Goal: Use online tool/utility: Utilize a website feature to perform a specific function

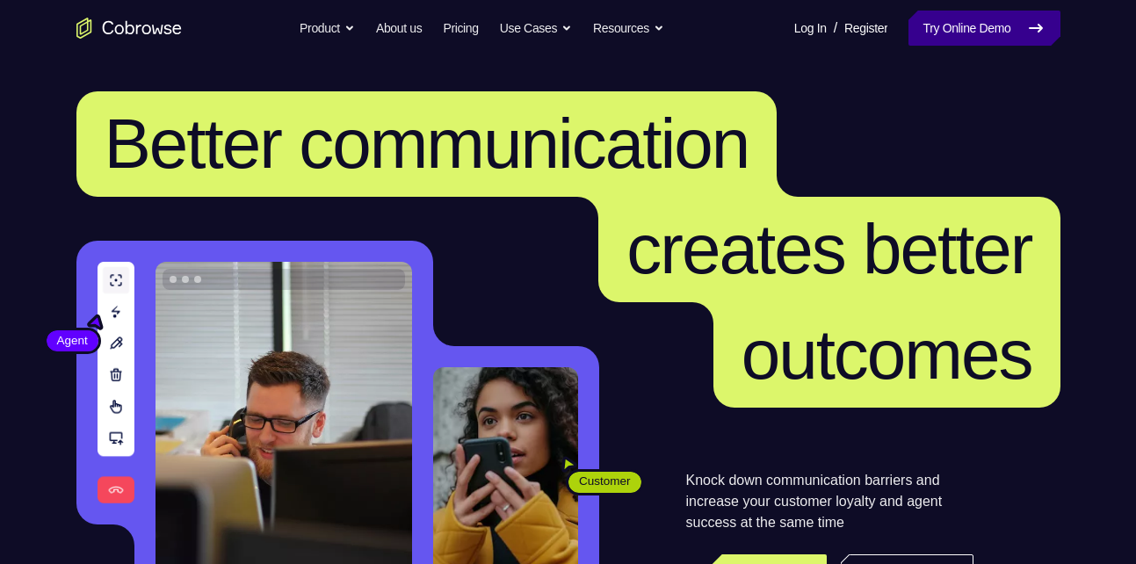
click at [967, 28] on link "Try Online Demo" at bounding box center [984, 28] width 151 height 35
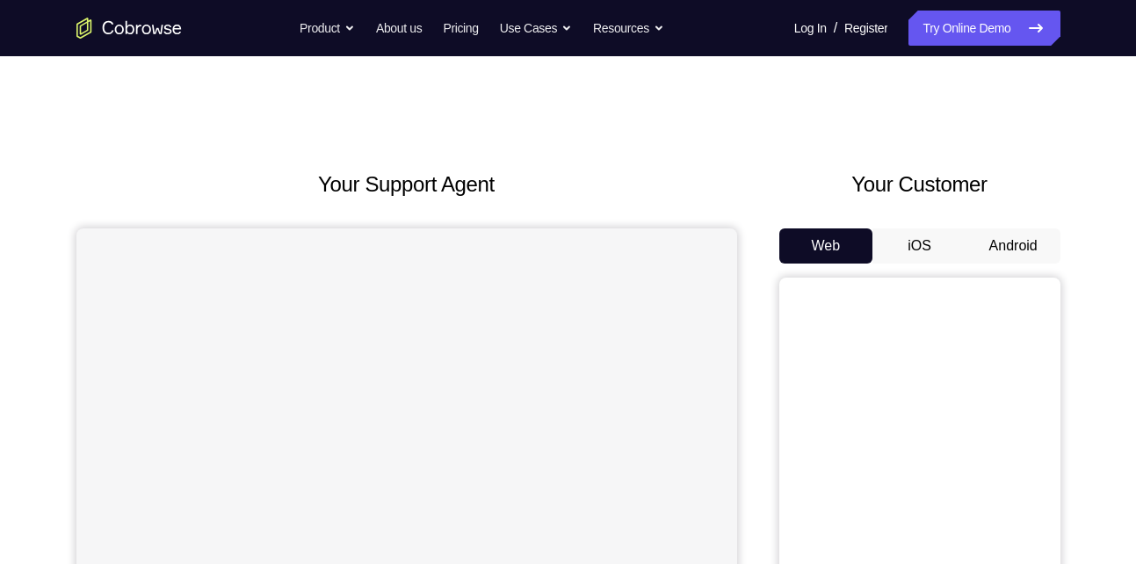
scroll to position [126, 0]
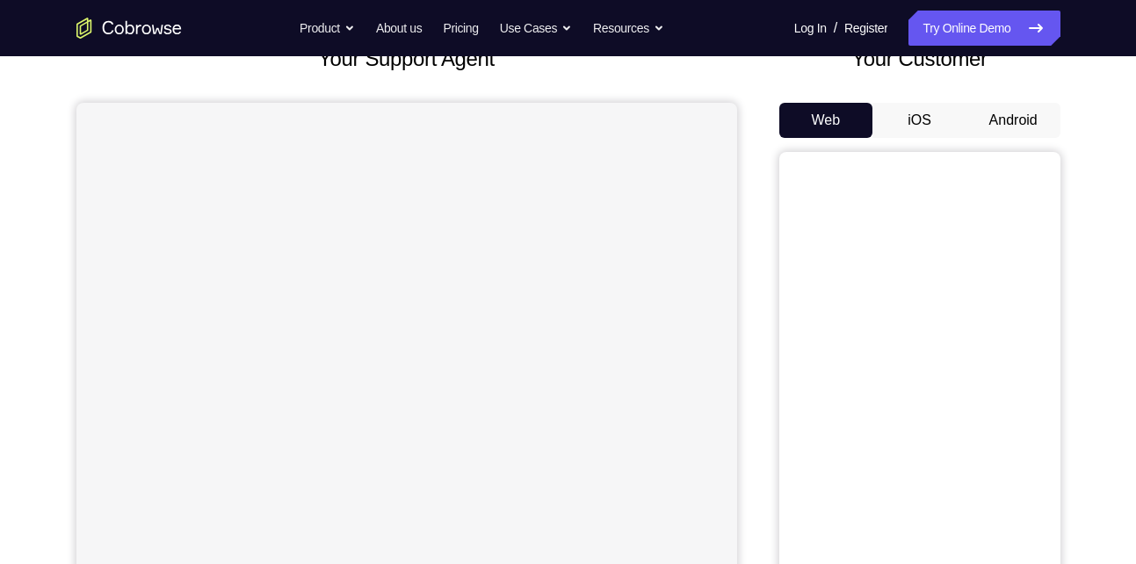
click at [1012, 118] on button "Android" at bounding box center [1014, 120] width 94 height 35
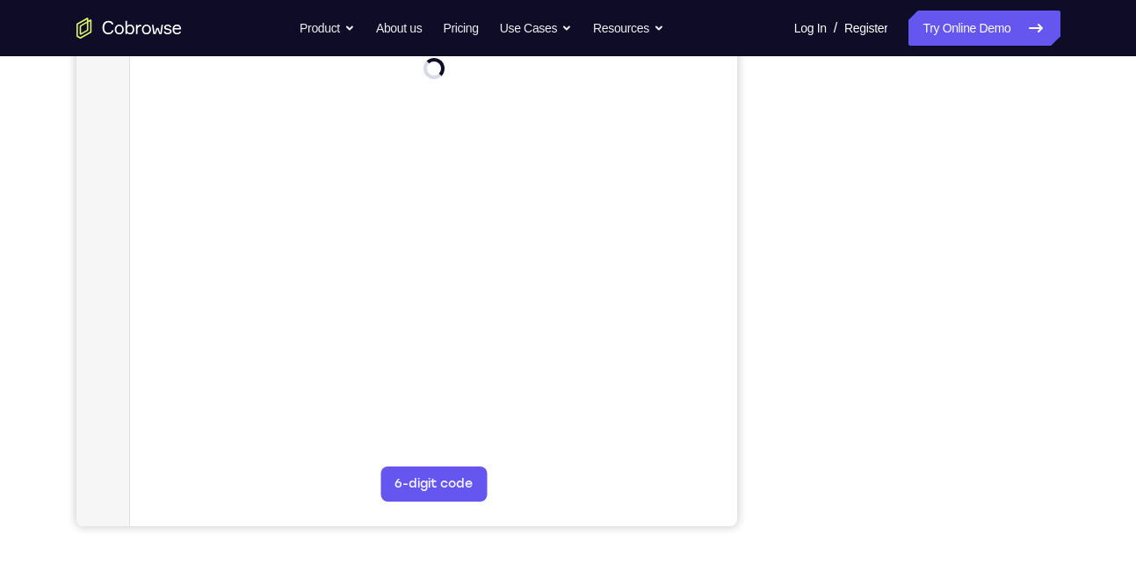
scroll to position [290, 0]
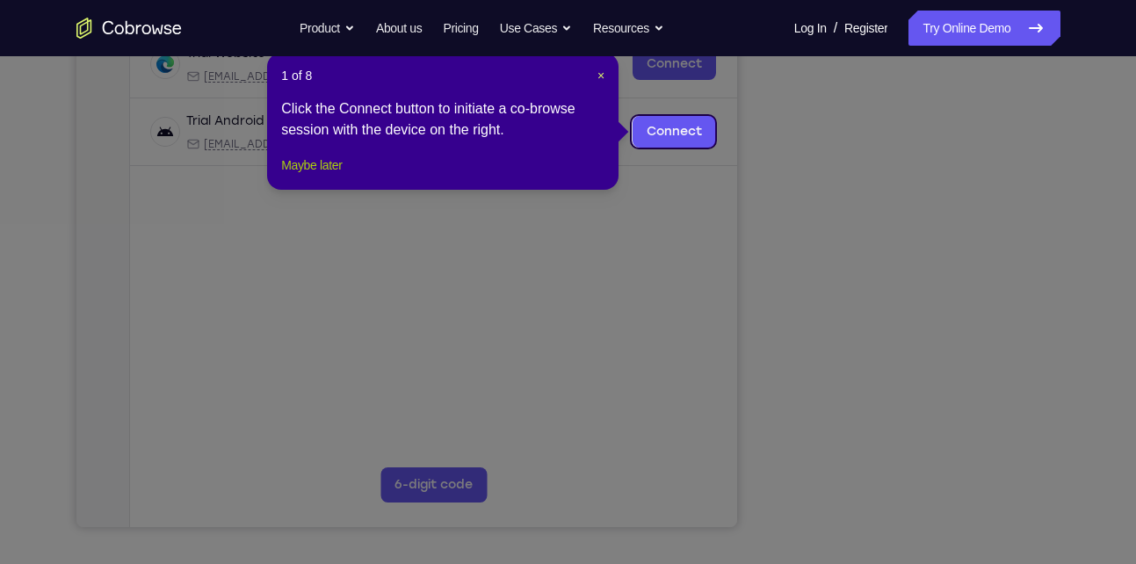
click at [304, 176] on button "Maybe later" at bounding box center [311, 165] width 61 height 21
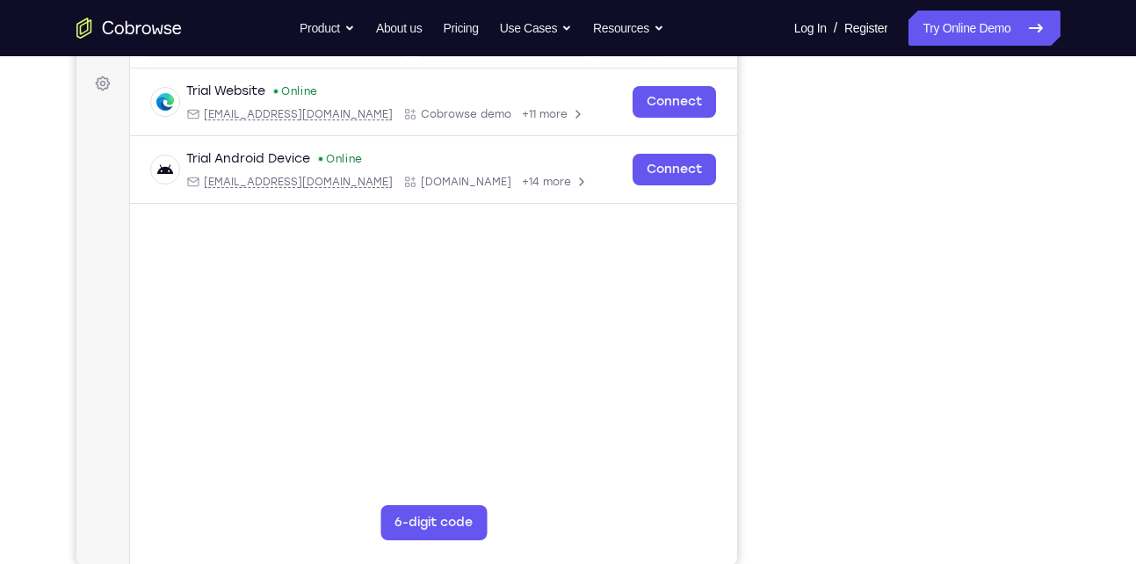
scroll to position [250, 0]
